Goal: Task Accomplishment & Management: Complete application form

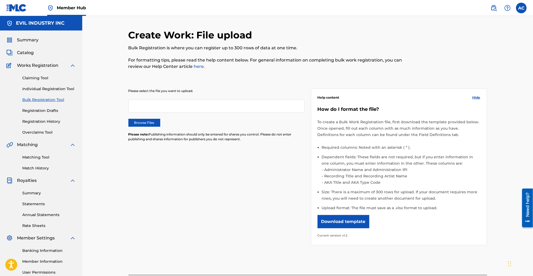
click at [17, 7] on img at bounding box center [16, 8] width 20 height 8
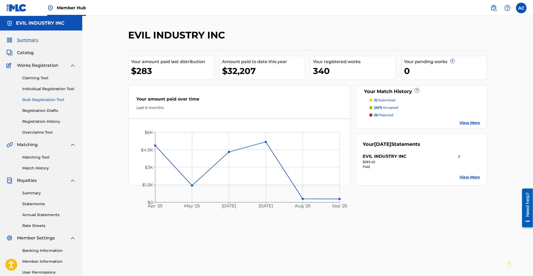
click at [48, 101] on link "Bulk Registration Tool" at bounding box center [49, 100] width 54 height 6
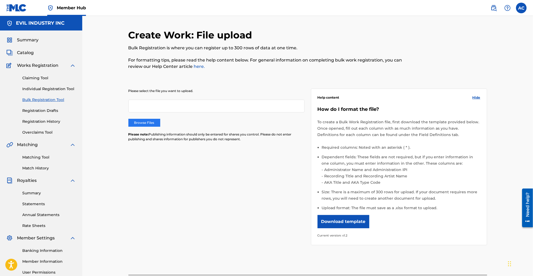
click at [152, 122] on label "Browse Files" at bounding box center [145, 123] width 32 height 8
click at [0, 0] on input "Browse Files" at bounding box center [0, 0] width 0 height 0
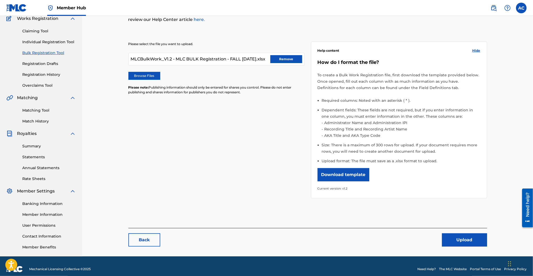
scroll to position [53, 0]
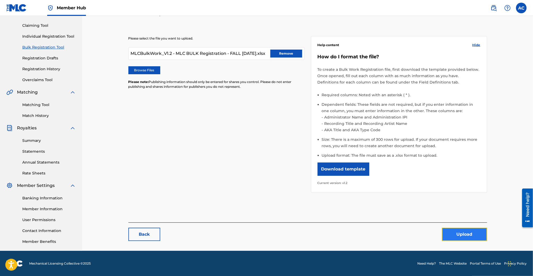
click at [468, 235] on button "Upload" at bounding box center [464, 234] width 45 height 13
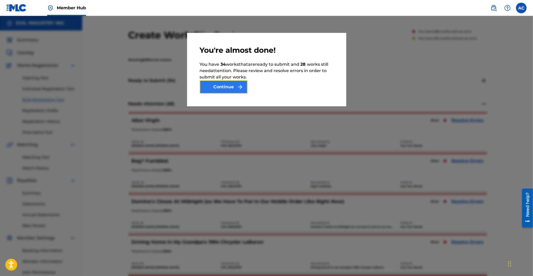
click at [223, 89] on button "Continue" at bounding box center [224, 86] width 48 height 13
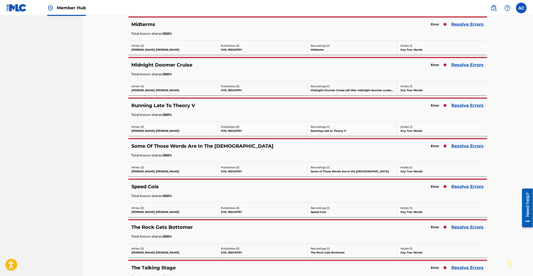
scroll to position [504, 0]
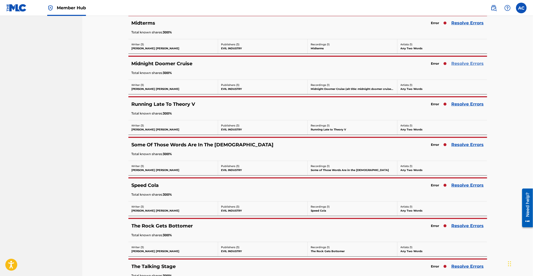
click at [458, 64] on link "Resolve Errors" at bounding box center [468, 64] width 32 height 6
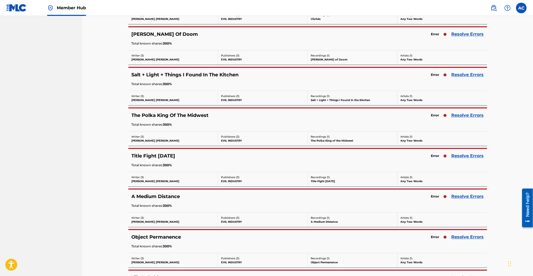
scroll to position [1016, 0]
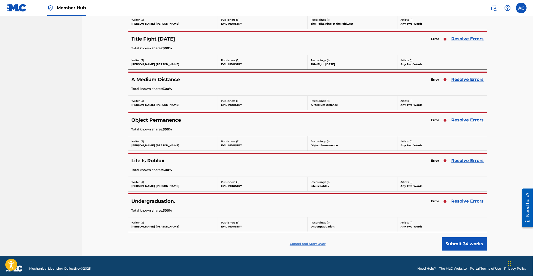
click at [304, 242] on p "Cancel and Start Over" at bounding box center [308, 244] width 36 height 5
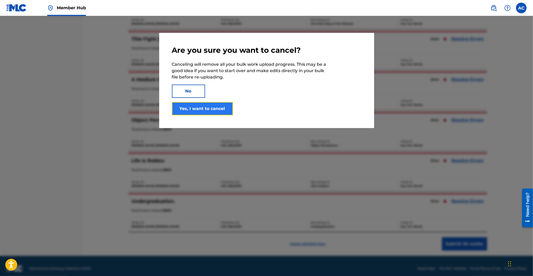
click at [200, 105] on button "Yes, I want to cancel" at bounding box center [202, 108] width 61 height 13
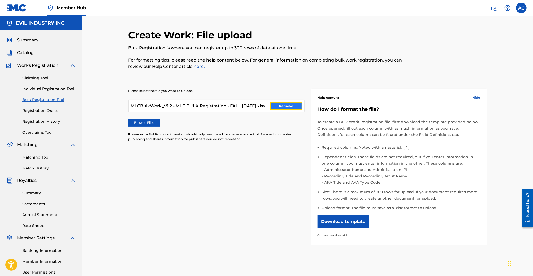
click at [293, 108] on button "Remove" at bounding box center [287, 106] width 32 height 8
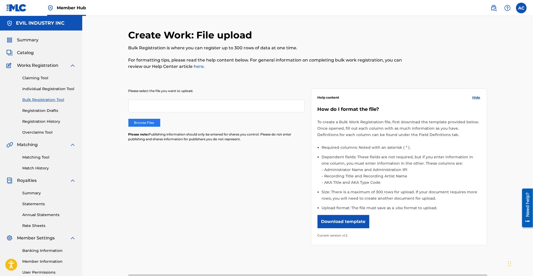
click at [147, 119] on label "Browse Files" at bounding box center [145, 123] width 32 height 8
click at [0, 0] on input "Browse Files" at bounding box center [0, 0] width 0 height 0
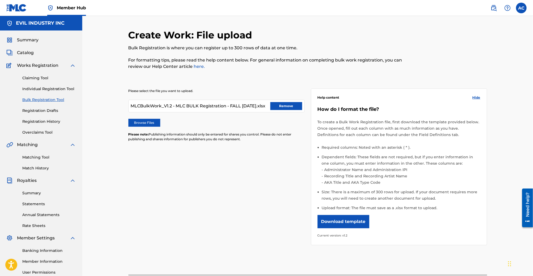
scroll to position [53, 0]
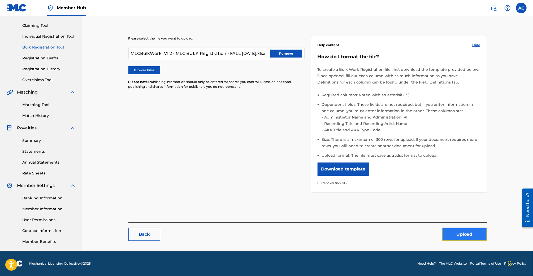
click at [473, 238] on button "Upload" at bounding box center [464, 234] width 45 height 13
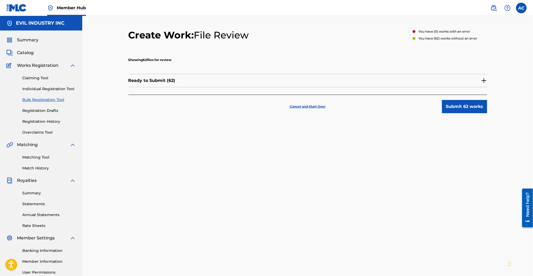
click at [485, 81] on img at bounding box center [484, 81] width 6 height 6
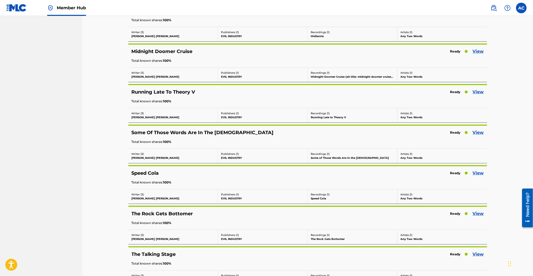
scroll to position [1808, 0]
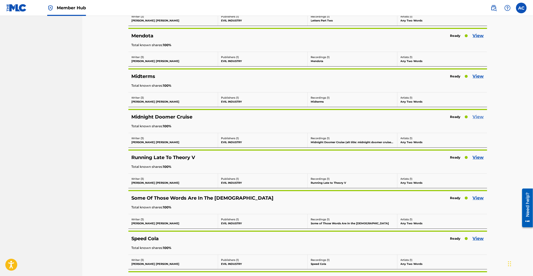
click at [481, 114] on link "View" at bounding box center [478, 117] width 11 height 6
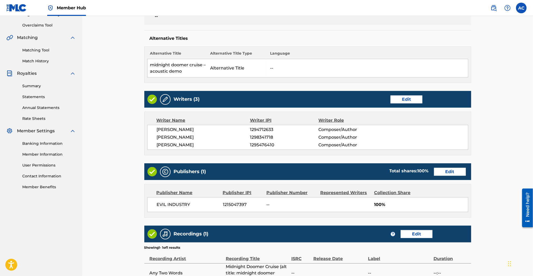
scroll to position [183, 0]
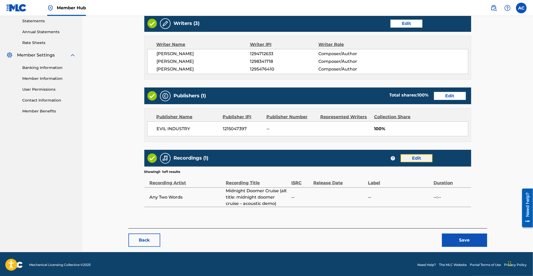
click at [419, 158] on link "Edit" at bounding box center [417, 159] width 32 height 8
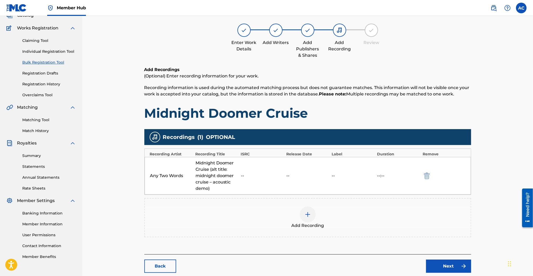
scroll to position [44, 0]
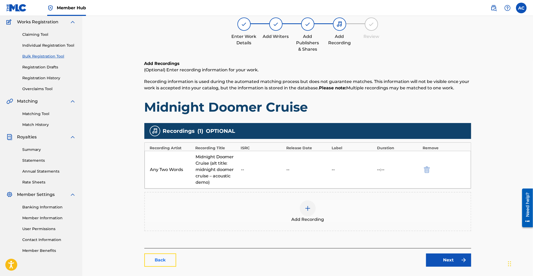
click at [165, 262] on link "Back" at bounding box center [160, 260] width 32 height 13
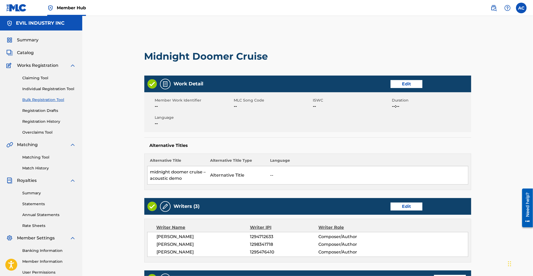
scroll to position [183, 0]
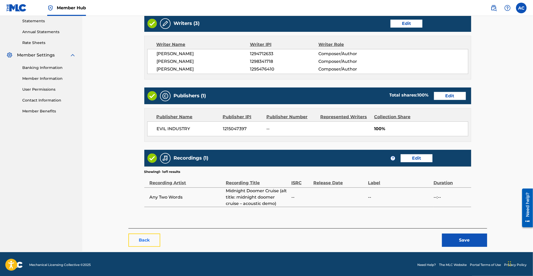
click at [149, 241] on button "Back" at bounding box center [145, 240] width 32 height 13
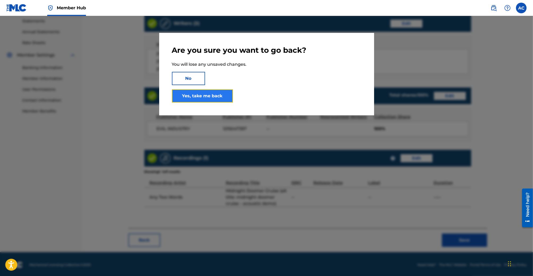
click at [208, 100] on link "Yes, take me back" at bounding box center [202, 95] width 61 height 13
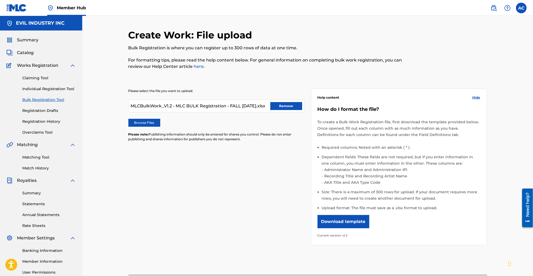
scroll to position [53, 0]
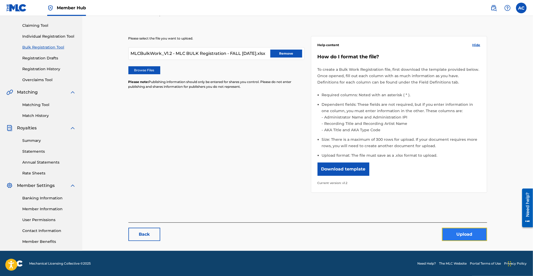
click at [464, 238] on button "Upload" at bounding box center [464, 234] width 45 height 13
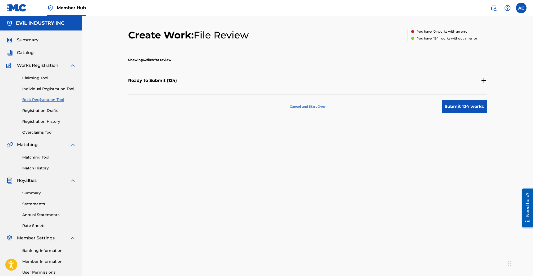
click at [314, 106] on p "Cancel and Start Over" at bounding box center [308, 106] width 36 height 5
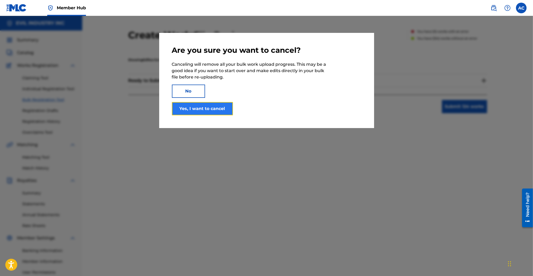
click at [219, 106] on button "Yes, I want to cancel" at bounding box center [202, 108] width 61 height 13
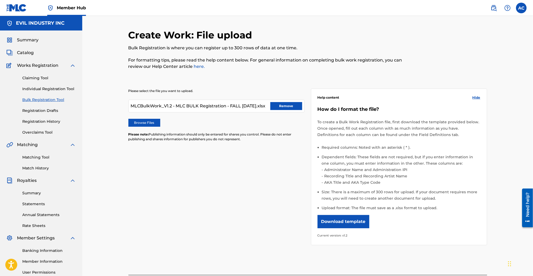
scroll to position [53, 0]
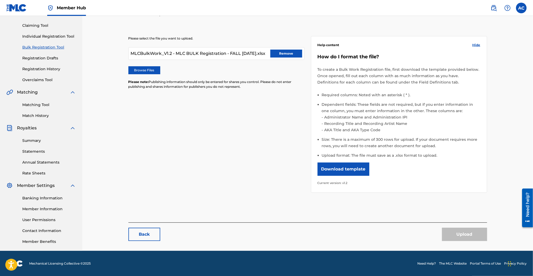
click at [256, 69] on div "Please select the file you want to upload. MLCBulkWork_V1.2 - MLC BULK Registra…" at bounding box center [217, 65] width 176 height 59
click at [281, 56] on button "Remove" at bounding box center [287, 54] width 32 height 8
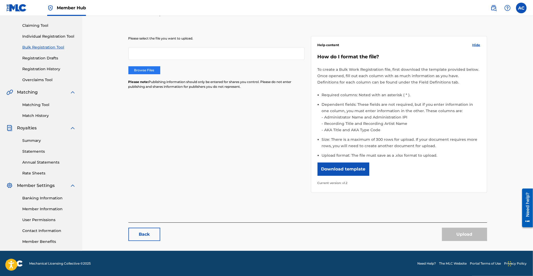
click at [150, 70] on label "Browse Files" at bounding box center [145, 70] width 32 height 8
click at [0, 0] on input "Browse Files" at bounding box center [0, 0] width 0 height 0
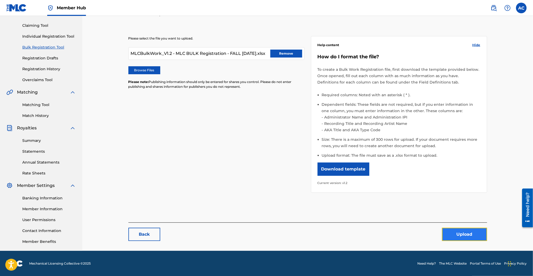
click at [471, 233] on button "Upload" at bounding box center [464, 234] width 45 height 13
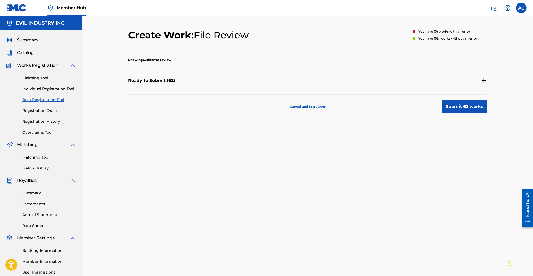
click at [481, 80] on div "Ready to Submit ( 62 )" at bounding box center [308, 80] width 359 height 13
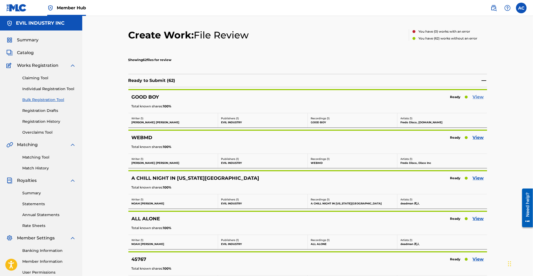
click at [479, 96] on link "View" at bounding box center [478, 97] width 11 height 6
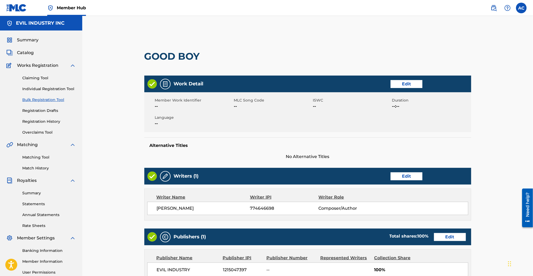
scroll to position [136, 0]
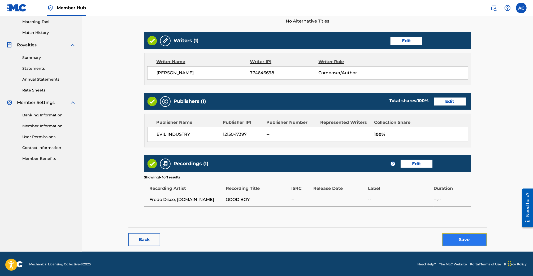
click at [465, 237] on button "Save" at bounding box center [464, 239] width 45 height 13
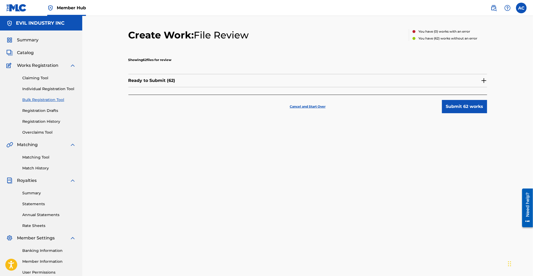
click at [472, 80] on div "Ready to Submit ( 62 )" at bounding box center [308, 80] width 359 height 13
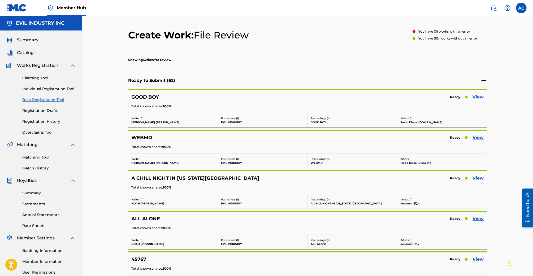
click at [481, 79] on div "Ready to Submit ( 62 )" at bounding box center [308, 80] width 359 height 13
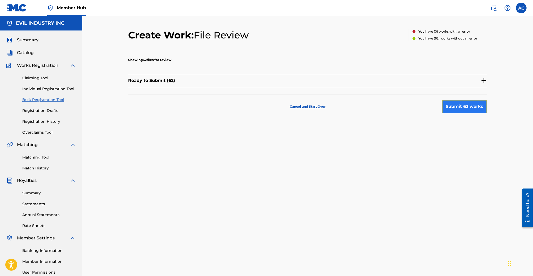
click at [470, 106] on button "Submit 62 works" at bounding box center [464, 106] width 45 height 13
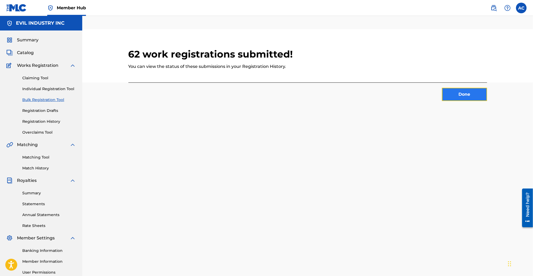
click at [470, 100] on button "Done" at bounding box center [464, 94] width 45 height 13
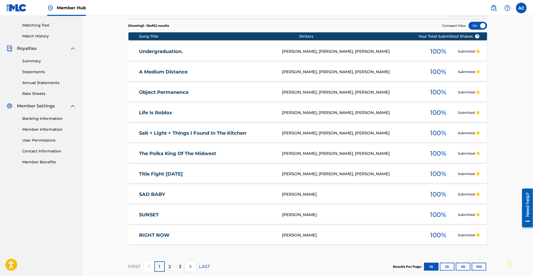
scroll to position [123, 0]
